Goal: Task Accomplishment & Management: Use online tool/utility

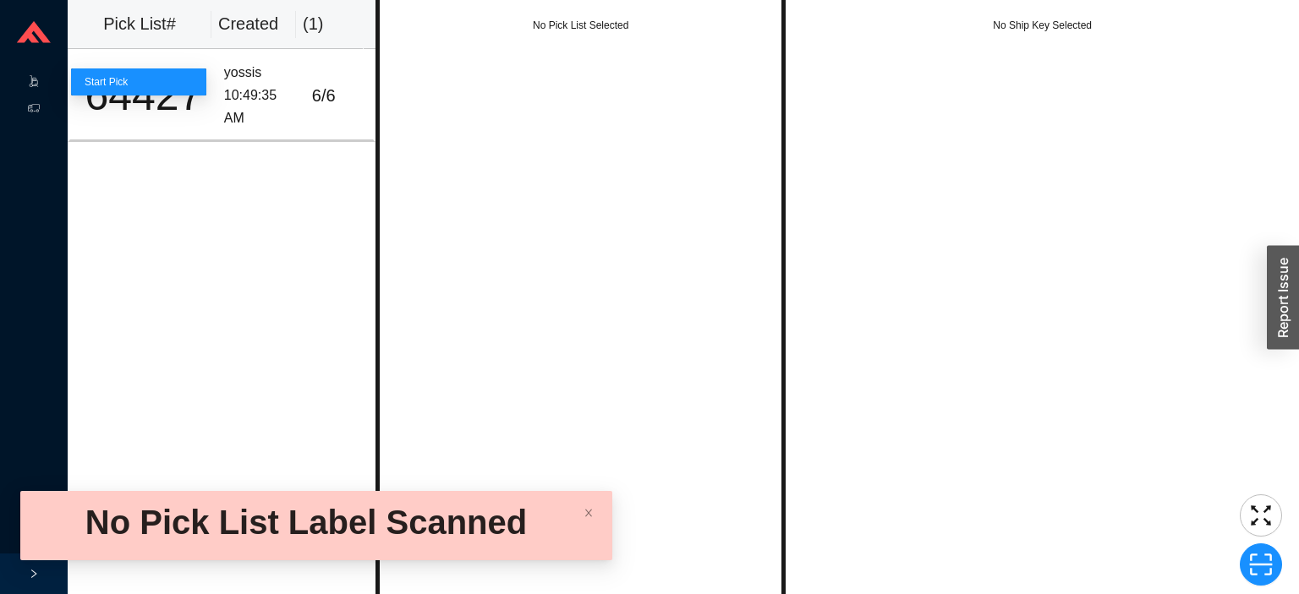
click at [128, 76] on link "Start Pick" at bounding box center [106, 82] width 43 height 12
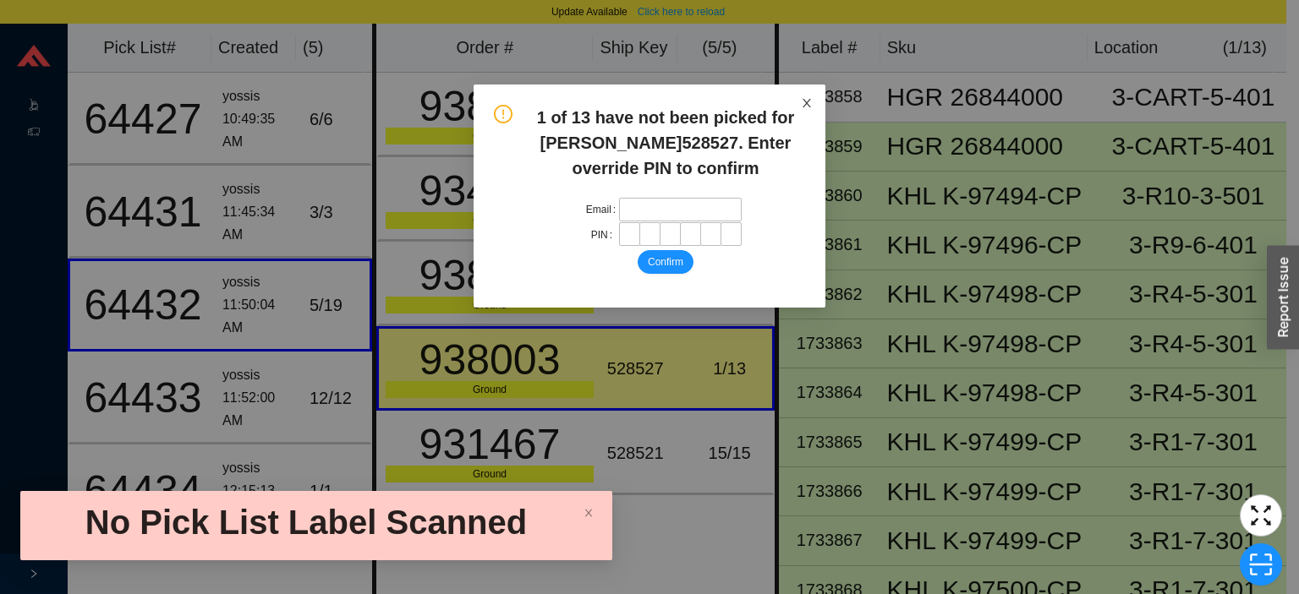
click at [817, 115] on span "Close" at bounding box center [806, 103] width 37 height 37
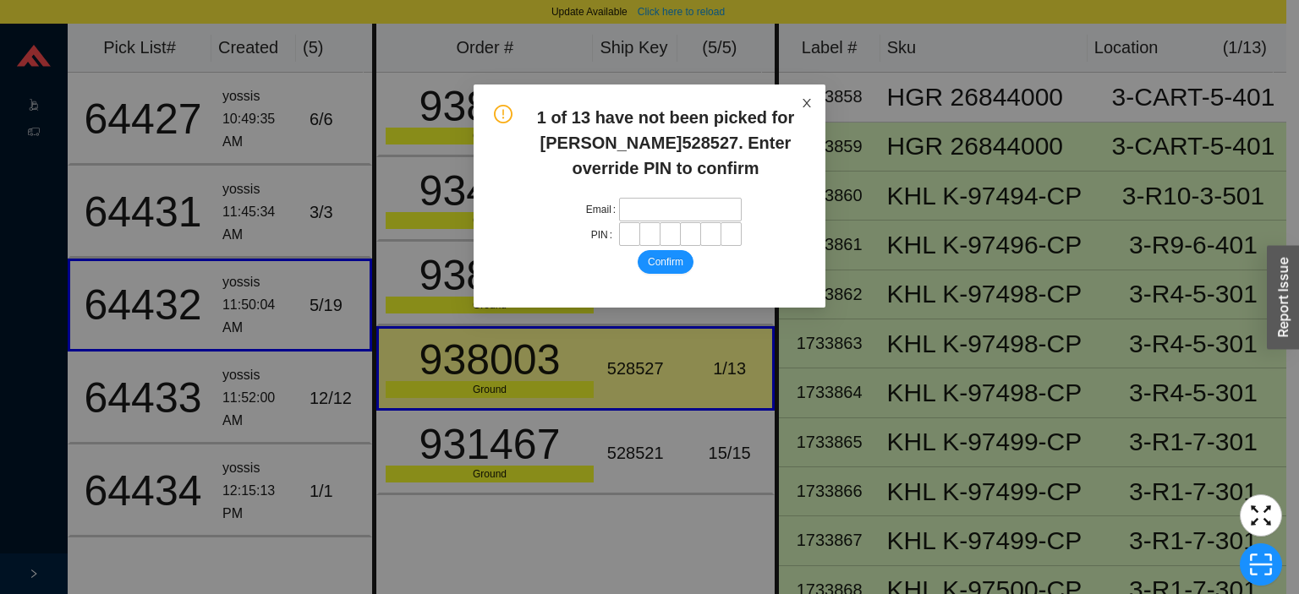
click at [806, 103] on icon "close" at bounding box center [806, 103] width 8 height 8
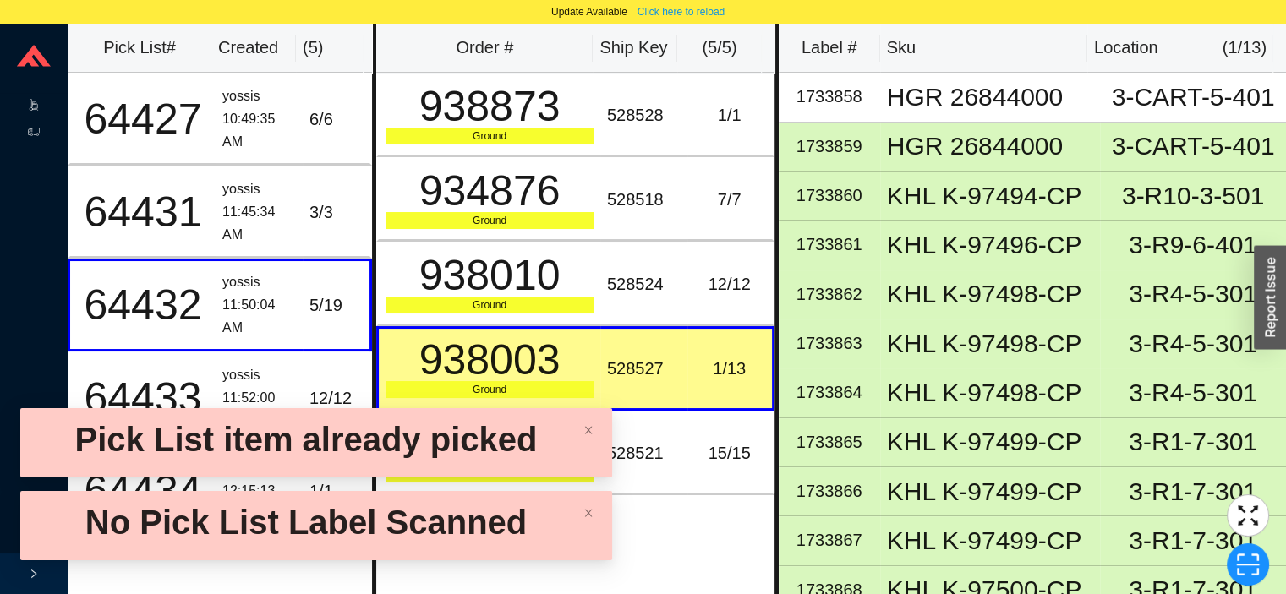
click at [19, 96] on div ".warehouse-cart-packages-a{fill:none;stroke:currentColor;stroke-linecap:round;s…" at bounding box center [34, 106] width 68 height 27
click at [42, 96] on div ".warehouse-cart-packages-a{fill:none;stroke:currentColor;stroke-linecap:round;s…" at bounding box center [34, 106] width 68 height 27
click at [34, 103] on icon ".warehouse-cart-packages-a{fill:none;stroke:currentColor;stroke-linecap:round;s…" at bounding box center [34, 105] width 12 height 12
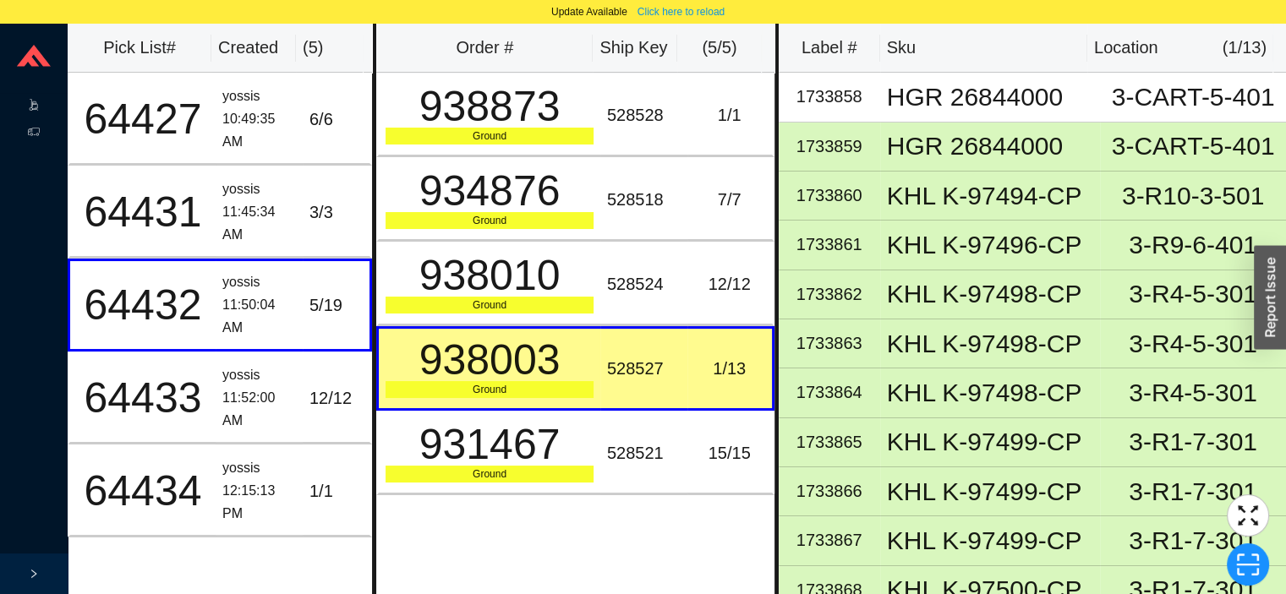
click at [34, 103] on icon ".warehouse-cart-packages-a{fill:none;stroke:currentColor;stroke-linecap:round;s…" at bounding box center [34, 105] width 12 height 12
click at [47, 98] on span "Picking" at bounding box center [63, 106] width 33 height 27
click at [49, 107] on icon at bounding box center [50, 107] width 8 height 0
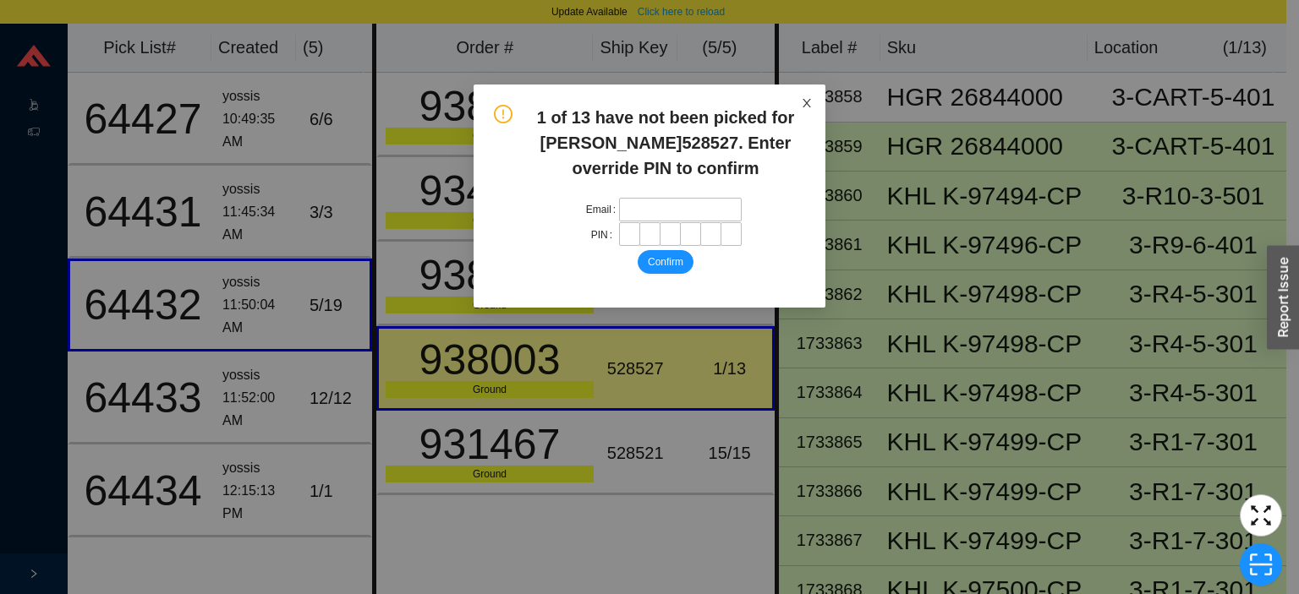
click at [820, 105] on span "Close" at bounding box center [806, 103] width 37 height 37
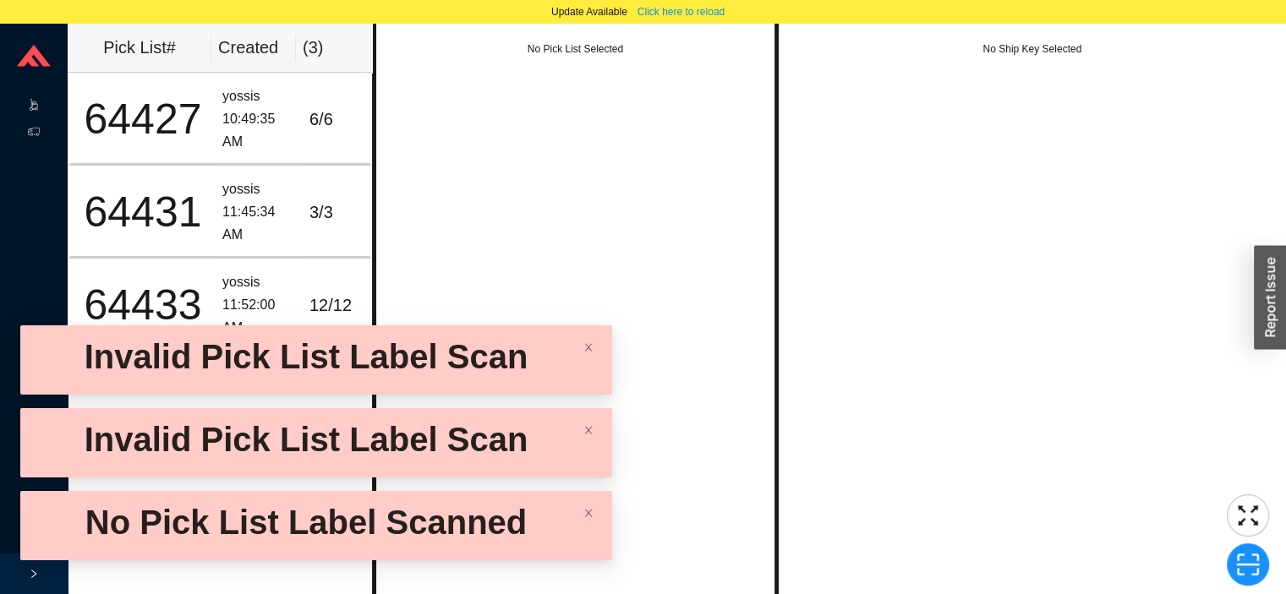
click at [35, 110] on icon at bounding box center [35, 110] width 6 height 1
click at [128, 101] on link "Start Pick" at bounding box center [106, 106] width 43 height 12
